Goal: Task Accomplishment & Management: Use online tool/utility

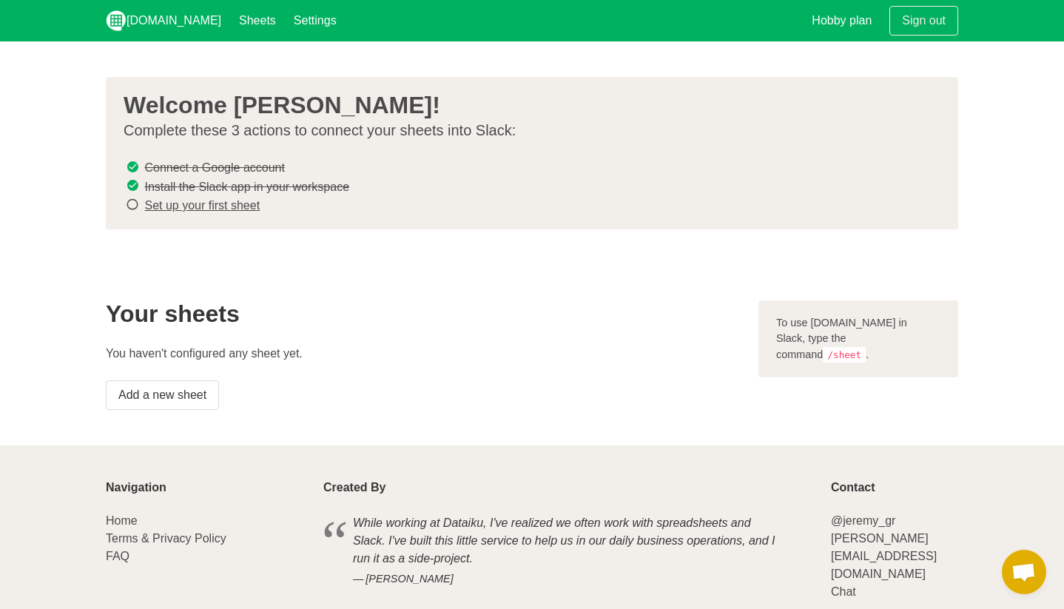
click at [240, 203] on link "Set up your first sheet" at bounding box center [201, 205] width 115 height 13
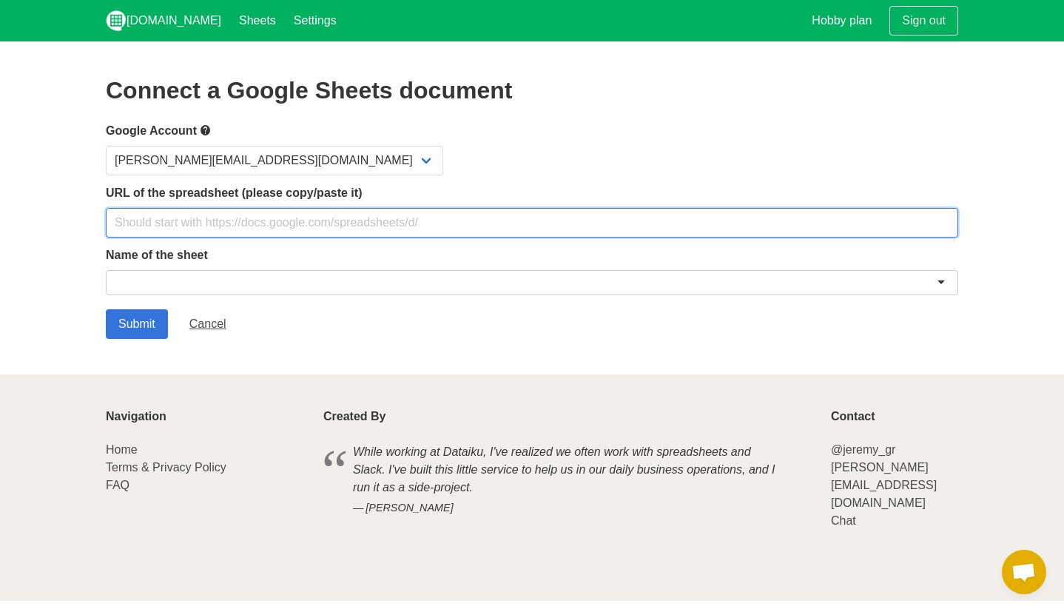
click at [211, 224] on input "text" at bounding box center [532, 223] width 852 height 30
paste input "[URL][DOMAIN_NAME]"
type input "[URL][DOMAIN_NAME]"
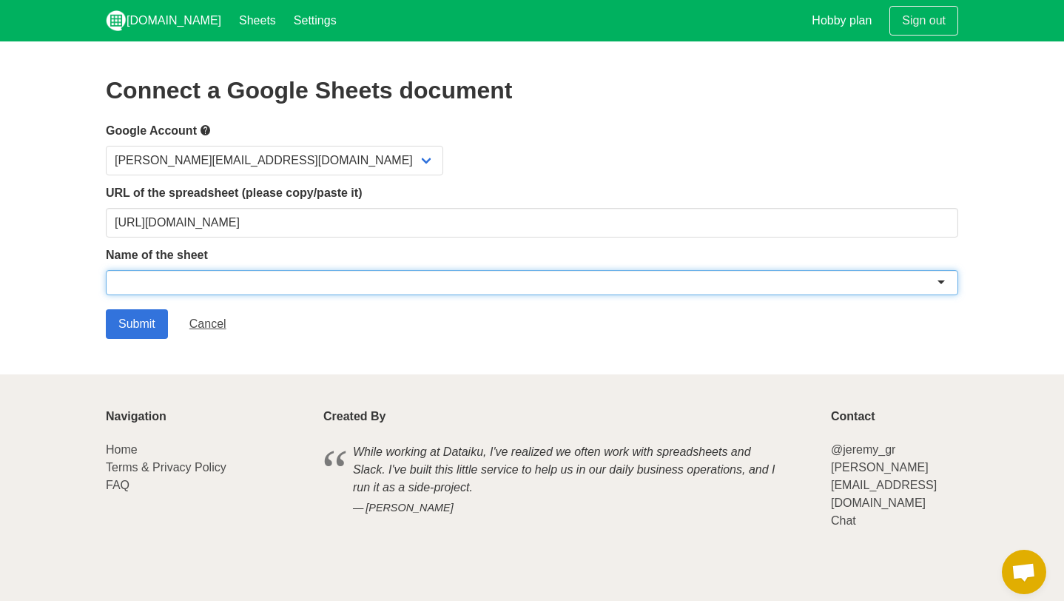
click at [342, 279] on div at bounding box center [532, 282] width 852 height 25
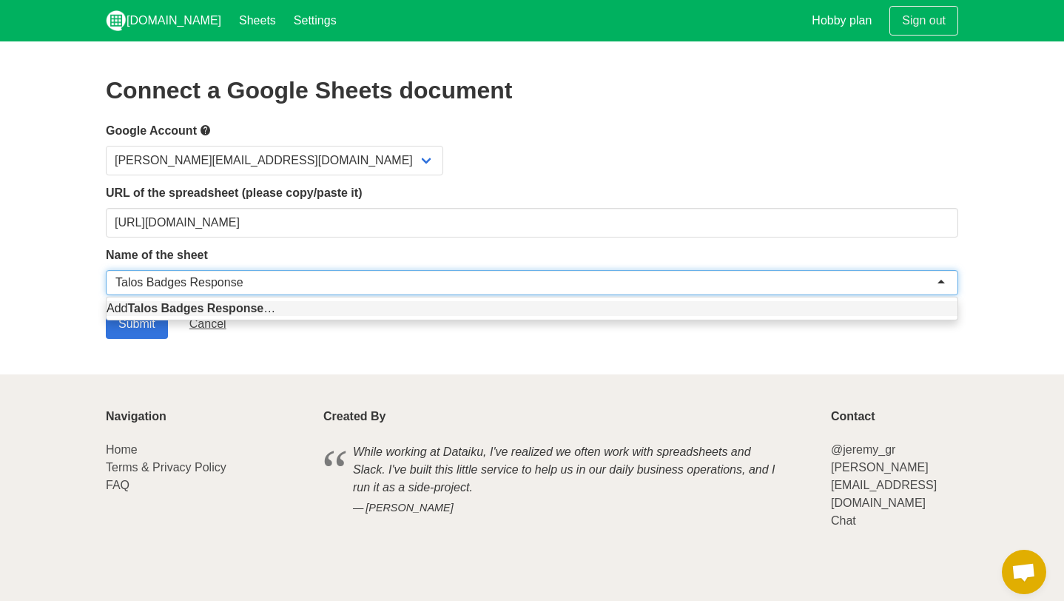
type input "Talos Badges Responses"
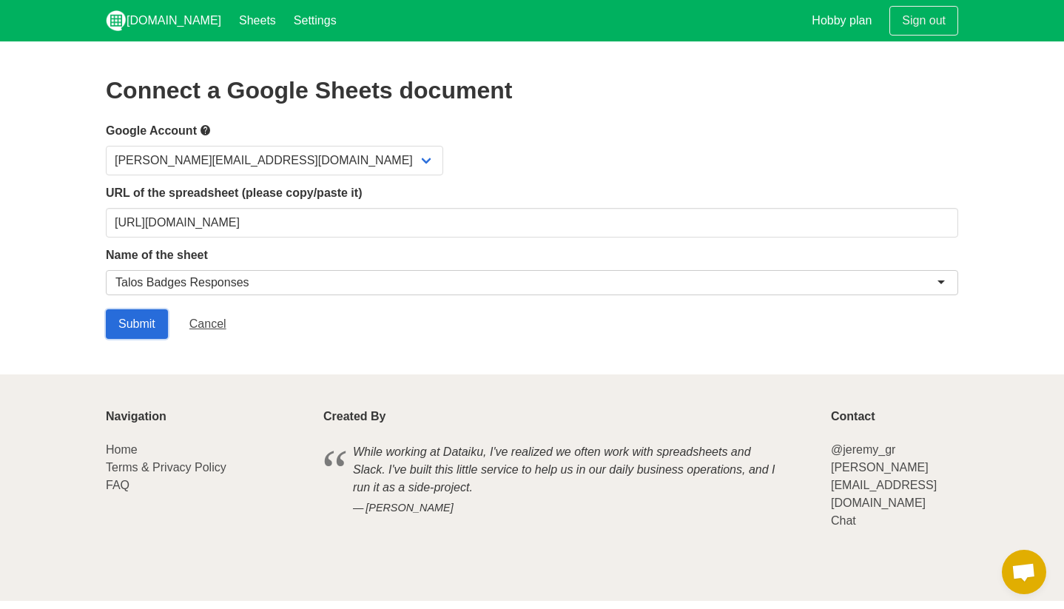
click at [158, 323] on input "Submit" at bounding box center [137, 324] width 62 height 30
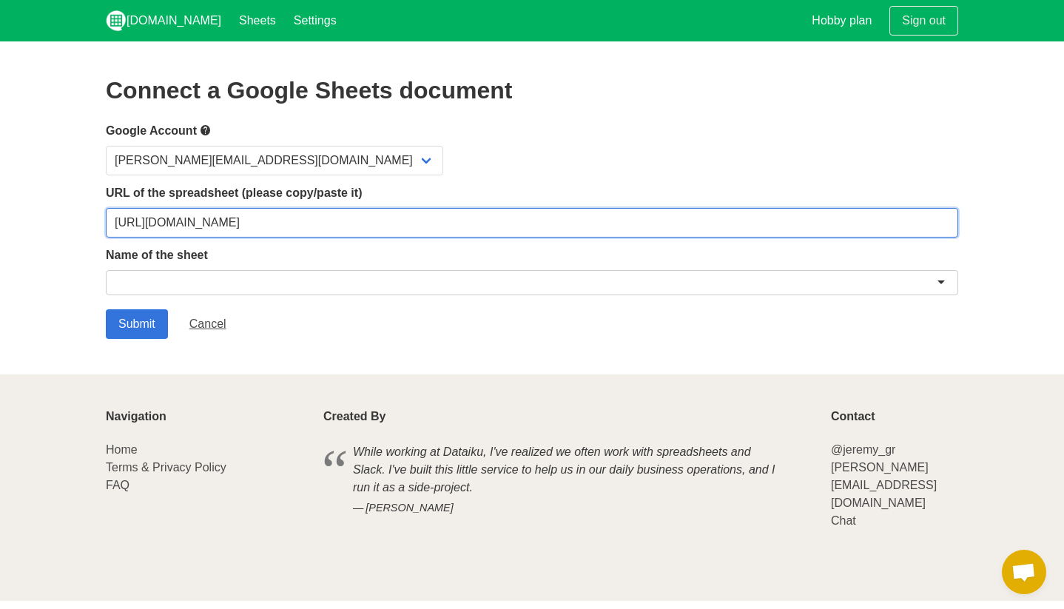
click at [275, 226] on input "[URL][DOMAIN_NAME]" at bounding box center [532, 223] width 852 height 30
click at [275, 226] on input "https://docs.google.com/spreadsheets/d/1njnU57hDxU9iEWn_W24z4reciaKkpdWqPIYahBb…" at bounding box center [532, 223] width 852 height 30
paste input "[URL][DOMAIN_NAME]"
type input "[URL][DOMAIN_NAME]"
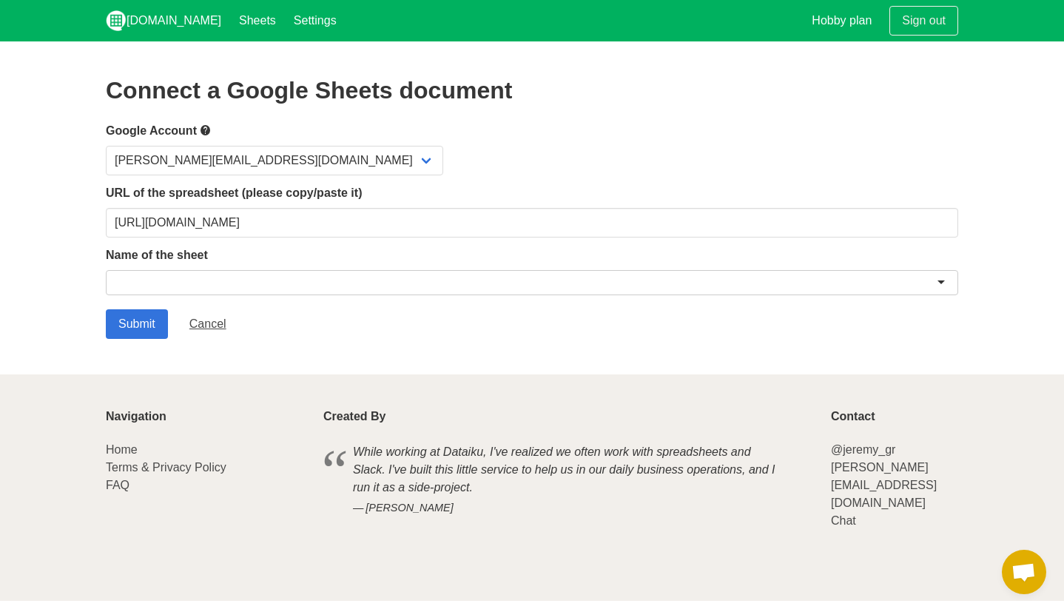
click at [446, 250] on label "Name of the sheet" at bounding box center [532, 255] width 852 height 18
click at [323, 283] on div at bounding box center [532, 282] width 852 height 25
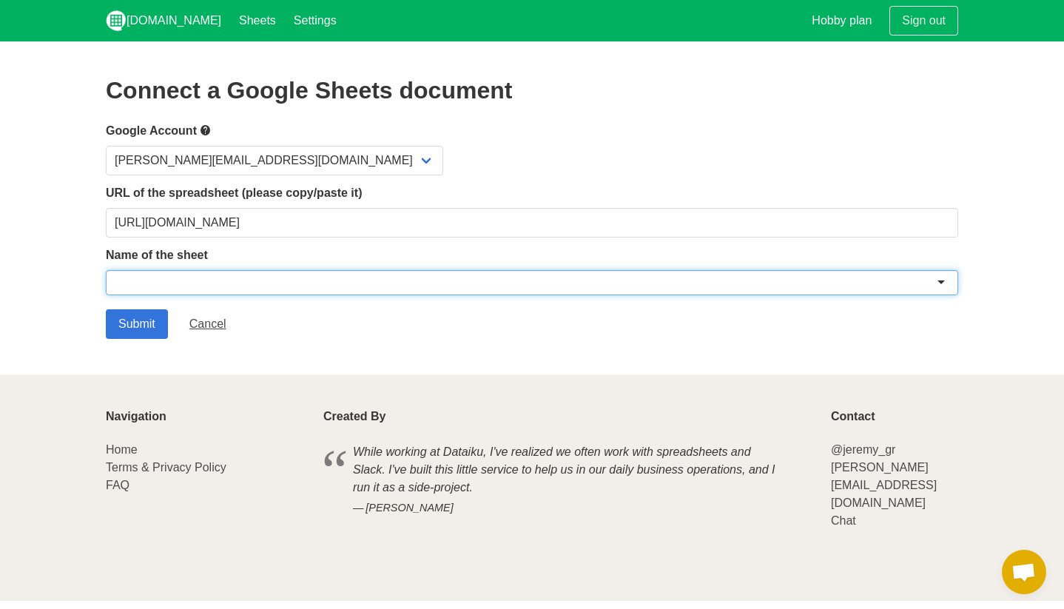
click at [946, 284] on div at bounding box center [532, 282] width 852 height 25
type input "T"
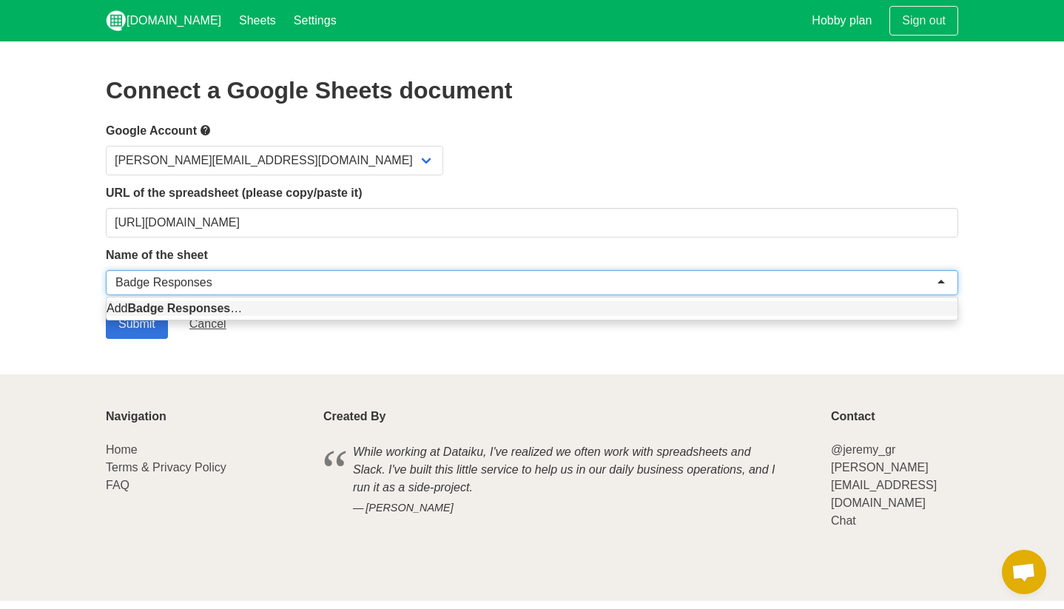
type input "Badge Responses"
click at [563, 146] on div "ralfi@talostrading.com" at bounding box center [532, 161] width 852 height 30
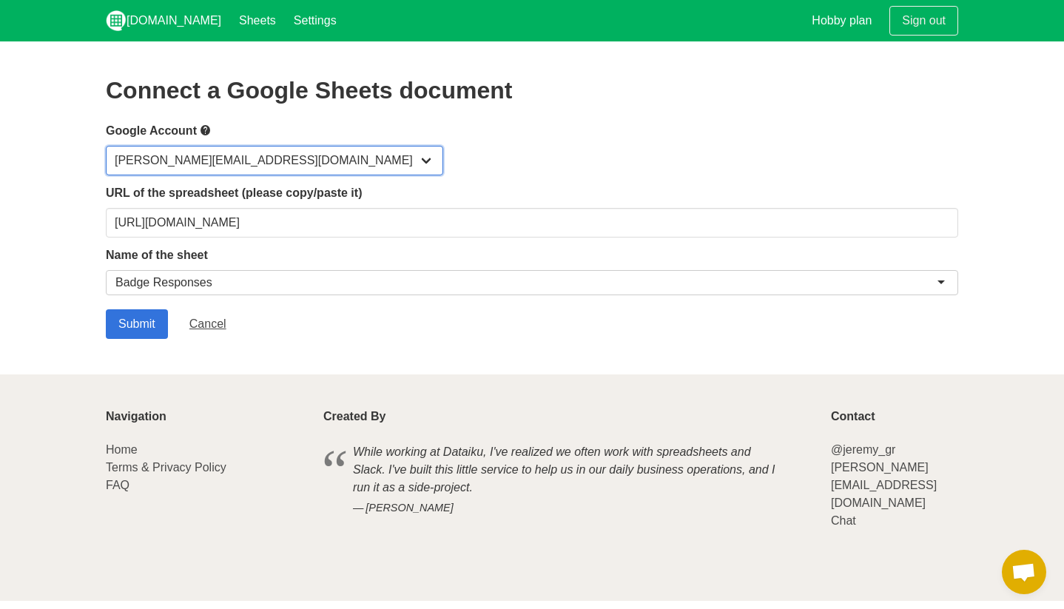
click at [233, 162] on select "[PERSON_NAME][EMAIL_ADDRESS][DOMAIN_NAME]" at bounding box center [274, 161] width 337 height 30
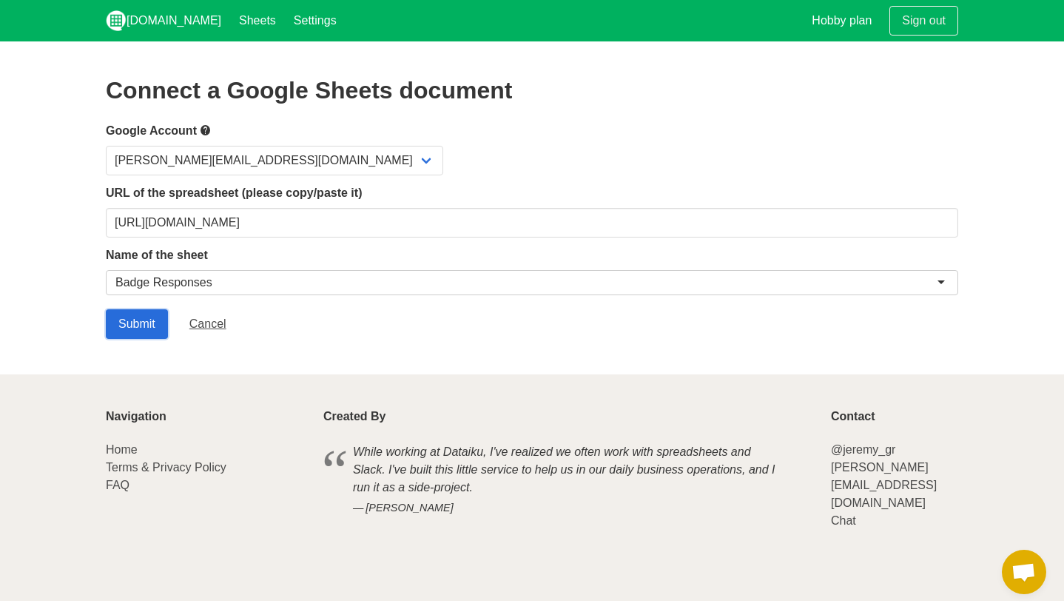
click at [145, 329] on input "Submit" at bounding box center [137, 324] width 62 height 30
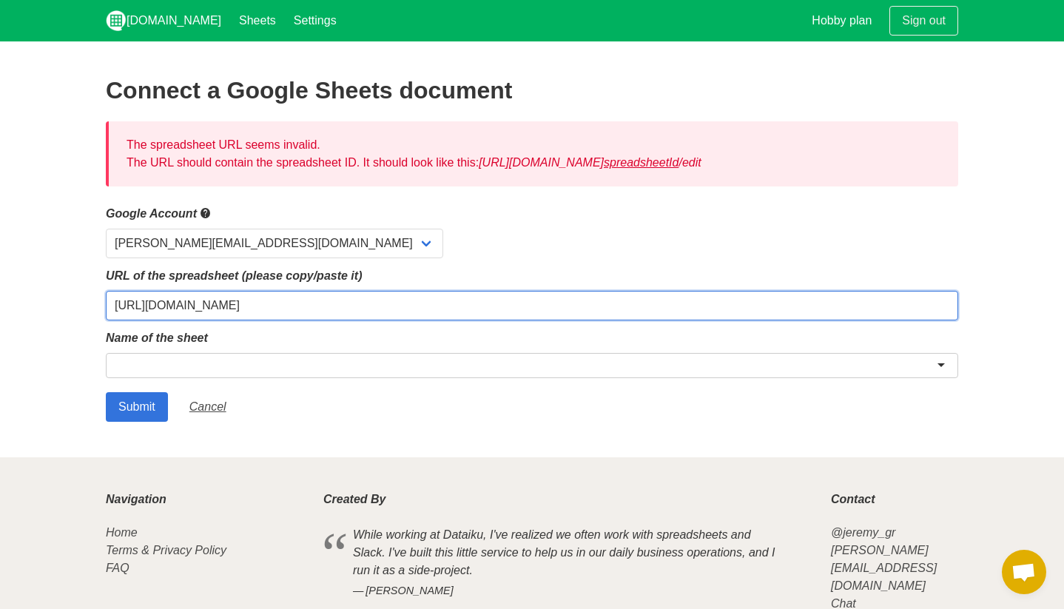
click at [648, 311] on input "[URL][DOMAIN_NAME]" at bounding box center [532, 306] width 852 height 30
type input "[URL][DOMAIN_NAME]"
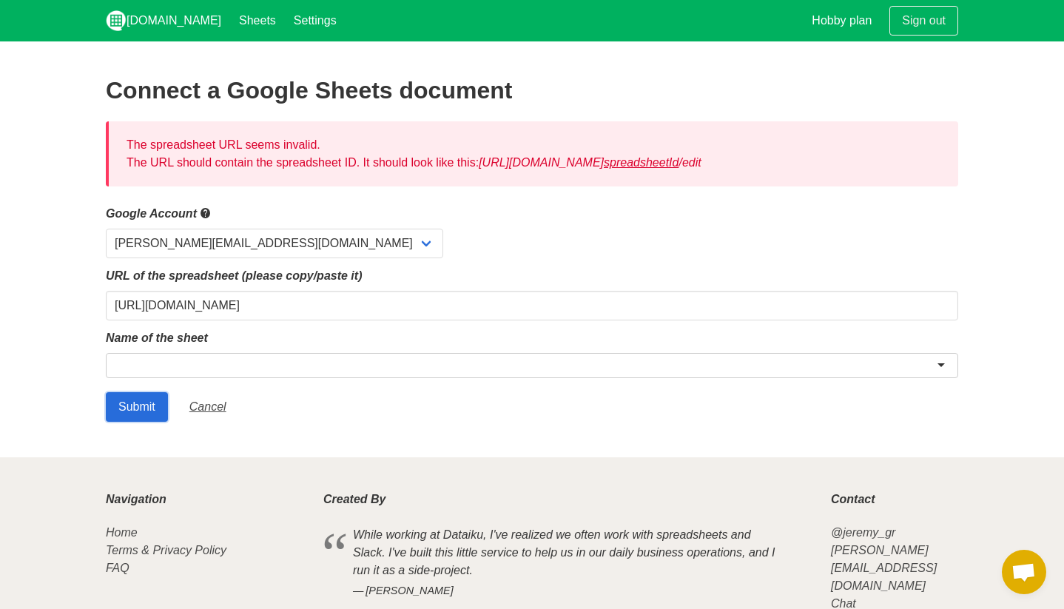
click at [144, 405] on input "Submit" at bounding box center [137, 407] width 62 height 30
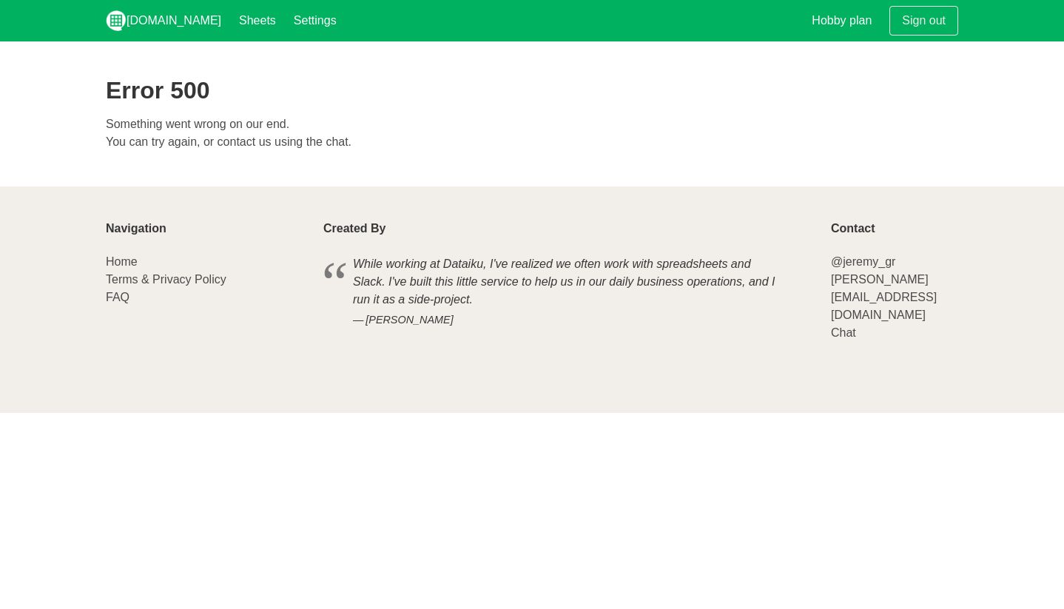
drag, startPoint x: 0, startPoint y: 0, endPoint x: 158, endPoint y: 375, distance: 406.9
click at [158, 375] on footer "Navigation Home Terms & Privacy Policy FAQ Created By While working at Dataiku,…" at bounding box center [532, 299] width 1064 height 226
click at [465, 107] on div "Error 500 Something went wrong on our end. You can try again, or contact us usi…" at bounding box center [532, 114] width 852 height 74
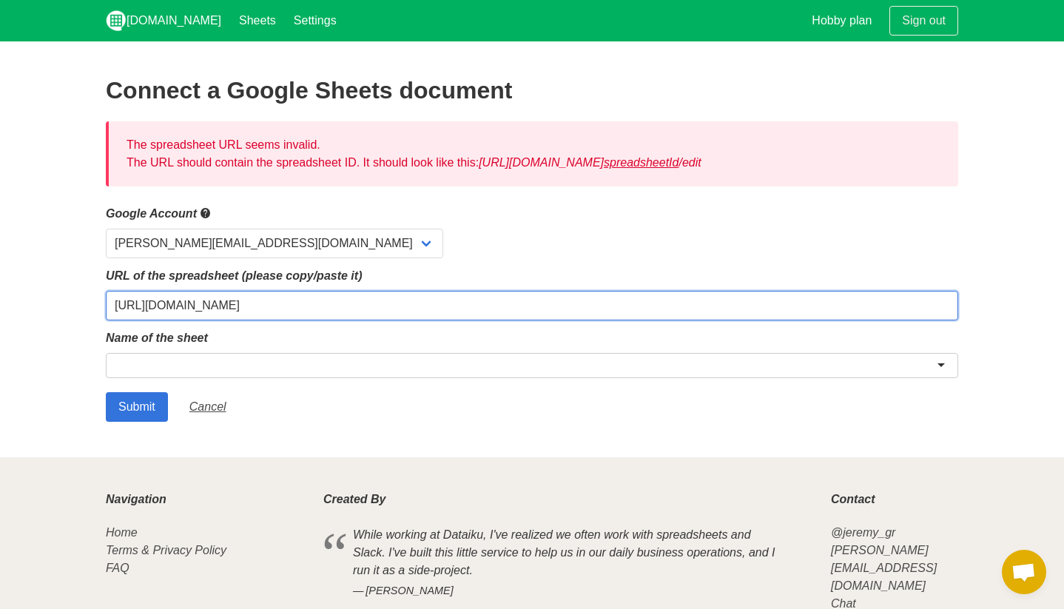
click at [316, 296] on input "[URL][DOMAIN_NAME]" at bounding box center [532, 306] width 852 height 30
paste input "/edit?gid=1281334660#gid=1281334660"
type input "[URL][DOMAIN_NAME]"
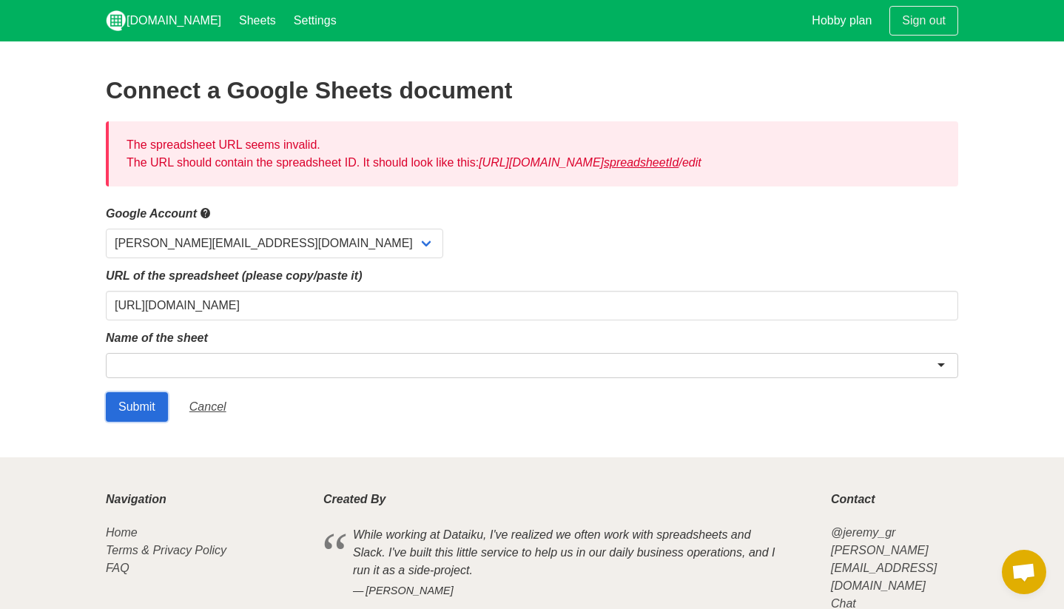
click at [144, 414] on input "Submit" at bounding box center [137, 407] width 62 height 30
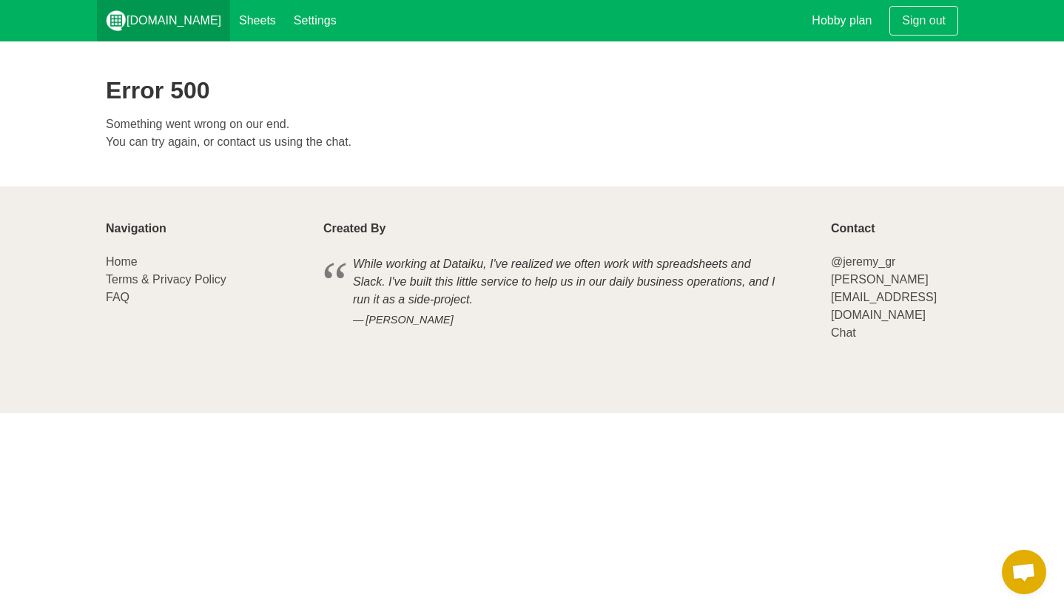
click at [169, 21] on link "[DOMAIN_NAME]" at bounding box center [163, 20] width 133 height 41
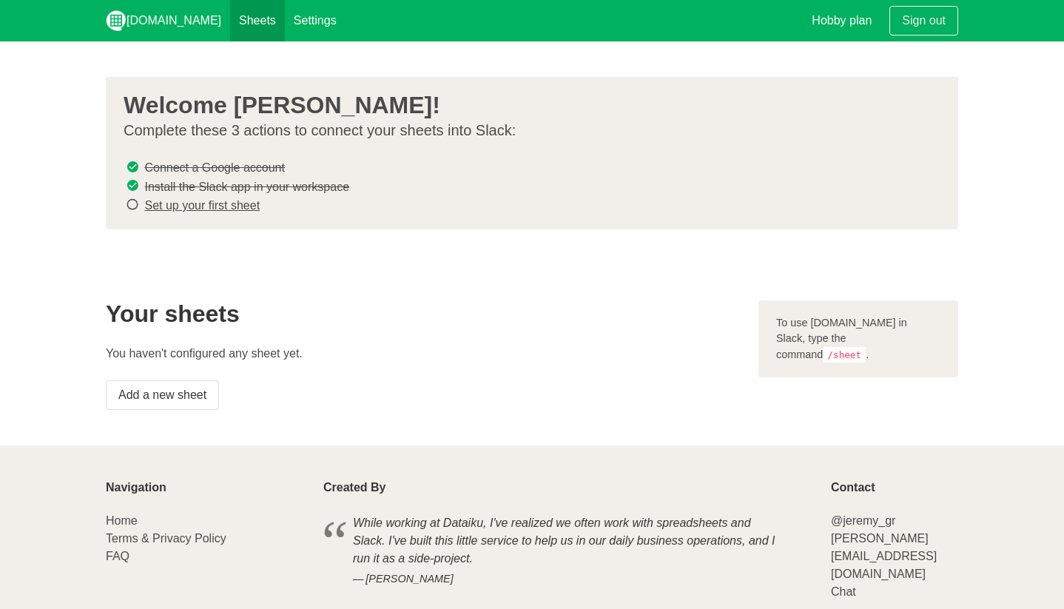
click at [237, 27] on link "Sheets" at bounding box center [257, 20] width 55 height 41
click at [866, 347] on code "/sheet" at bounding box center [844, 355] width 43 height 16
click at [820, 347] on div "To use Sheet.chat in Slack, type the command /sheet ." at bounding box center [858, 339] width 200 height 78
click at [297, 24] on link "Settings" at bounding box center [315, 20] width 61 height 41
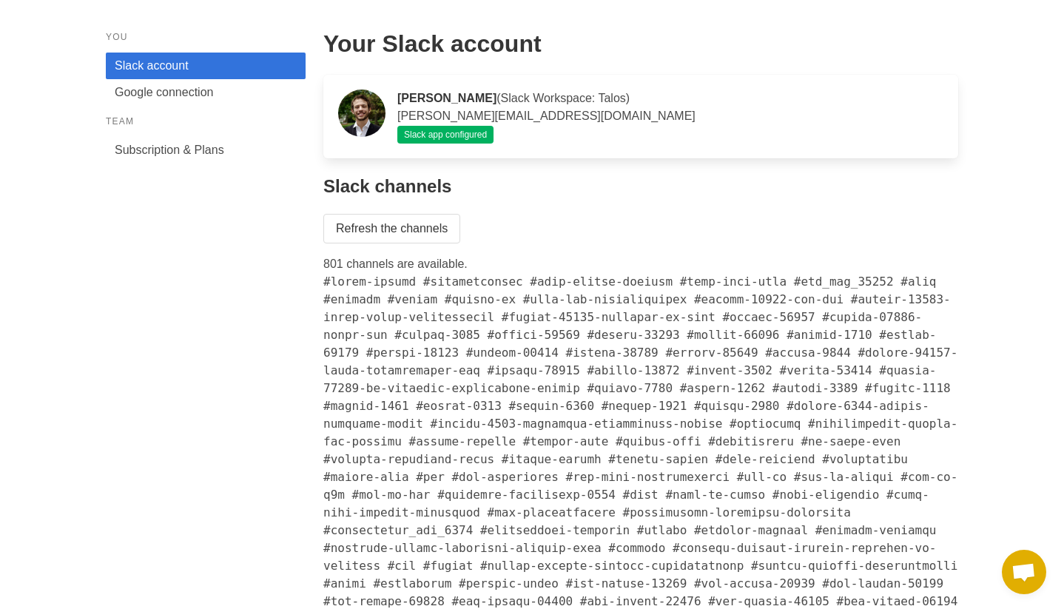
scroll to position [61, 0]
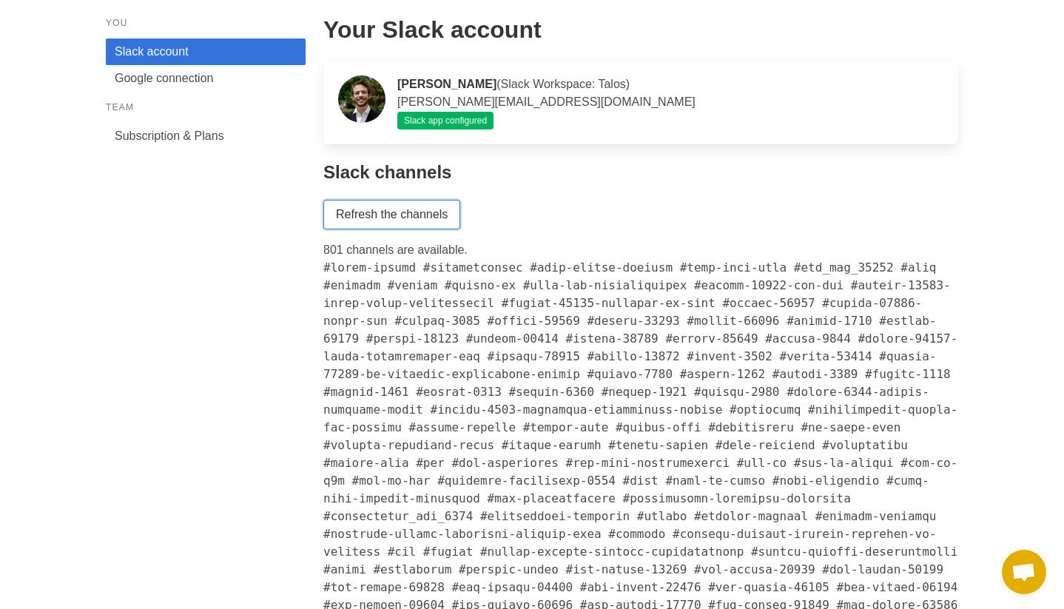
click at [419, 215] on link "Refresh the channels" at bounding box center [391, 215] width 137 height 30
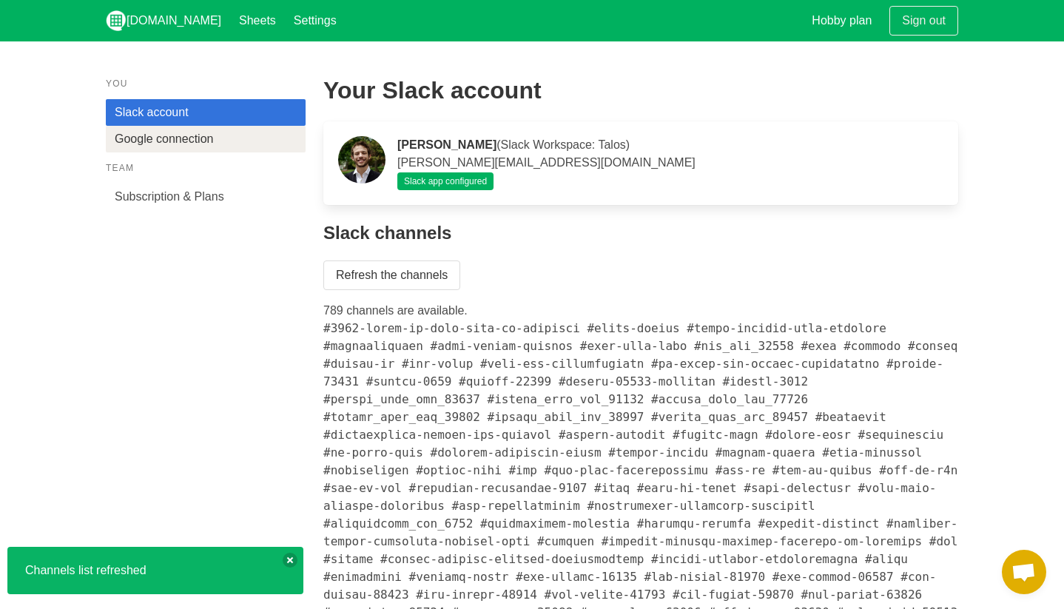
click at [220, 128] on link "Google connection" at bounding box center [206, 139] width 200 height 27
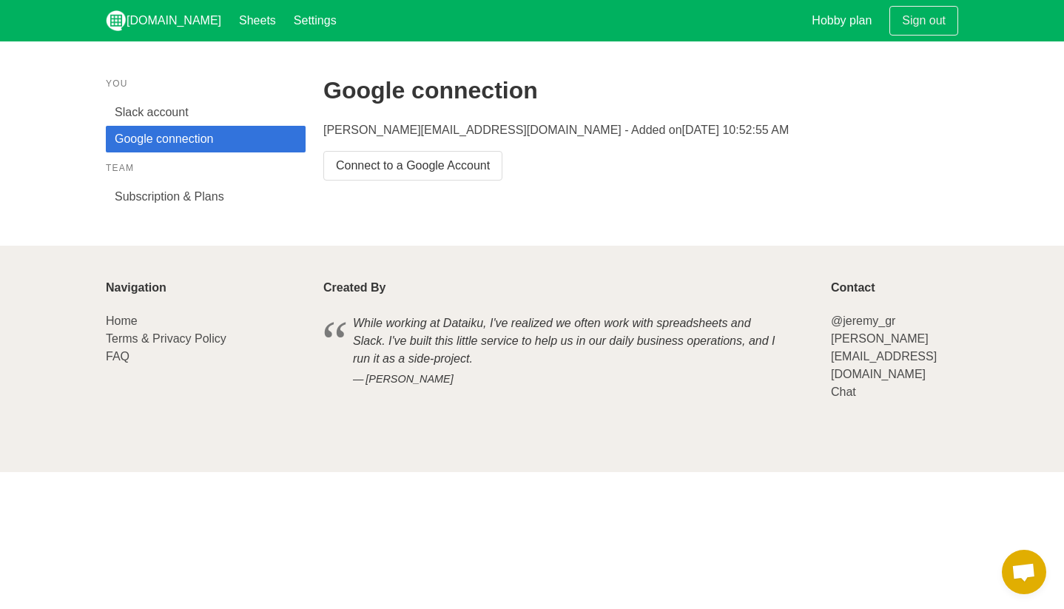
click at [400, 131] on p "[PERSON_NAME][EMAIL_ADDRESS][DOMAIN_NAME] - Added on [DATE] 10:52:55 AM" at bounding box center [640, 130] width 635 height 18
click at [438, 172] on link "Connect to a Google Account" at bounding box center [412, 166] width 179 height 30
